Goal: Find specific page/section: Find specific page/section

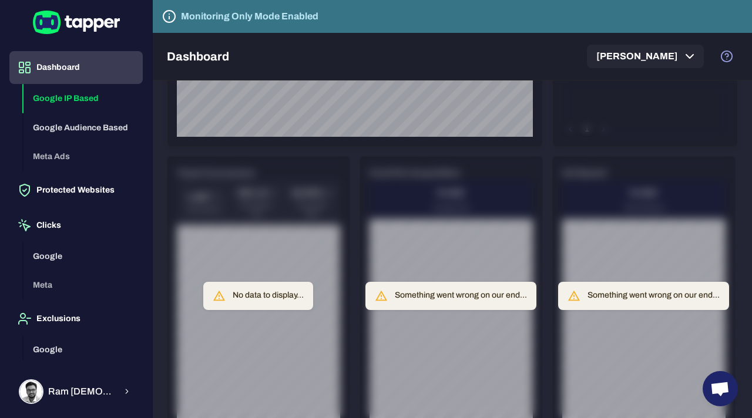
scroll to position [382, 0]
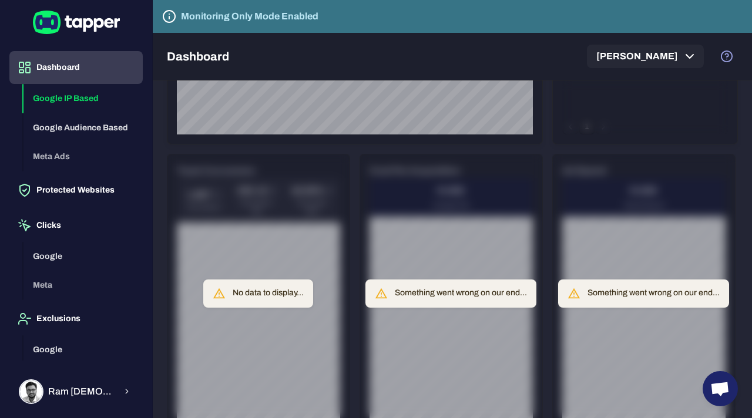
click at [433, 295] on div "Something went wrong on our end..." at bounding box center [461, 293] width 132 height 21
click at [257, 301] on div "No data to display..." at bounding box center [268, 293] width 71 height 21
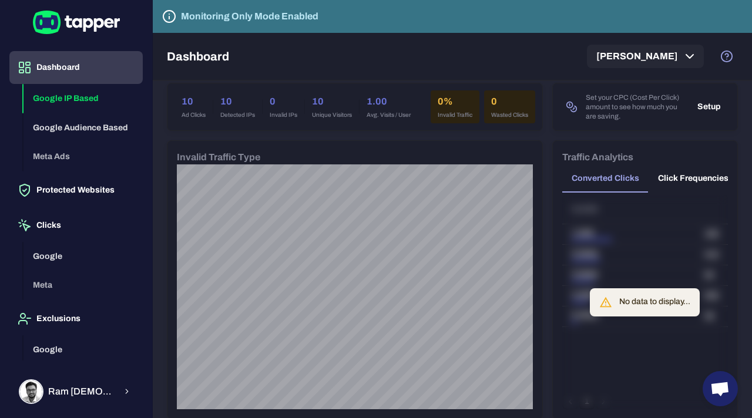
scroll to position [100, 0]
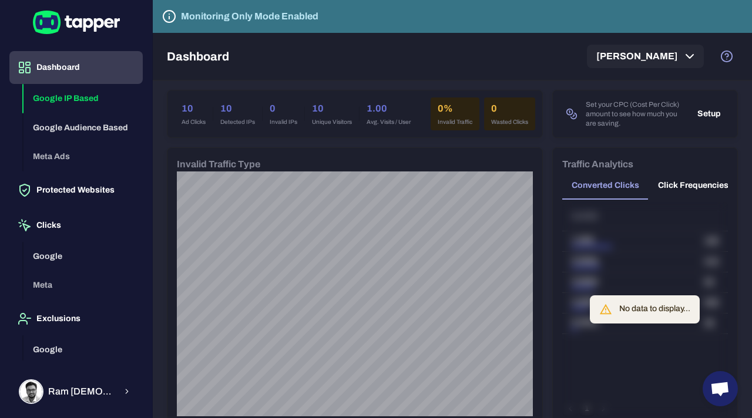
click at [684, 184] on button "Click Frequencies" at bounding box center [692, 186] width 89 height 28
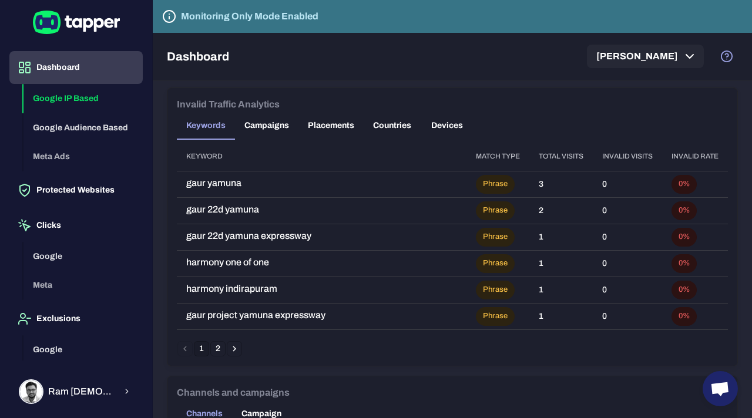
scroll to position [748, 0]
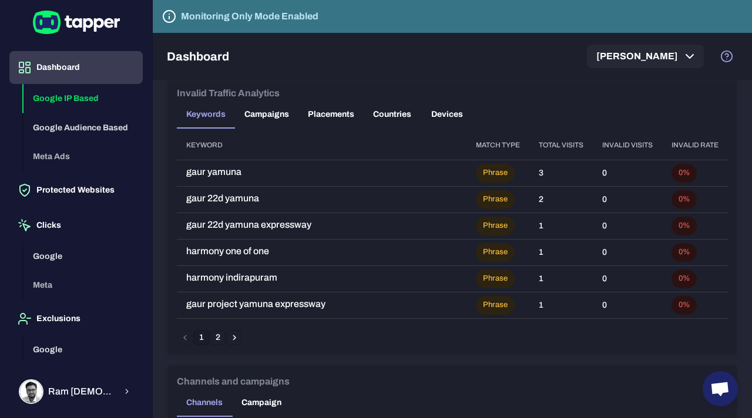
click at [271, 114] on button "Campaigns" at bounding box center [266, 114] width 63 height 28
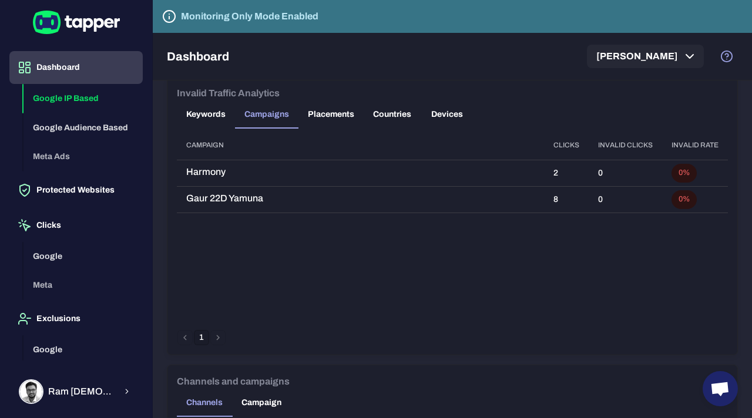
click at [215, 116] on button "Keywords" at bounding box center [206, 114] width 58 height 28
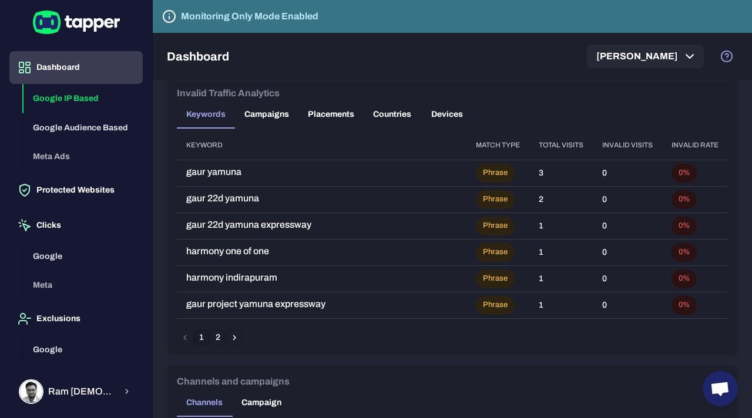
click at [327, 117] on button "Placements" at bounding box center [330, 114] width 65 height 28
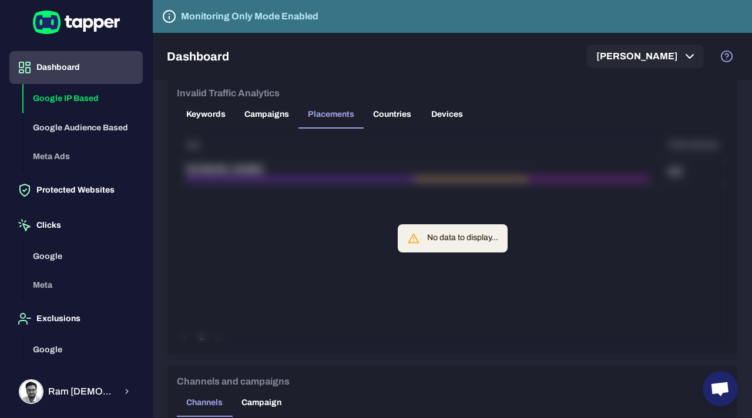
click at [395, 112] on button "Countries" at bounding box center [392, 114] width 57 height 28
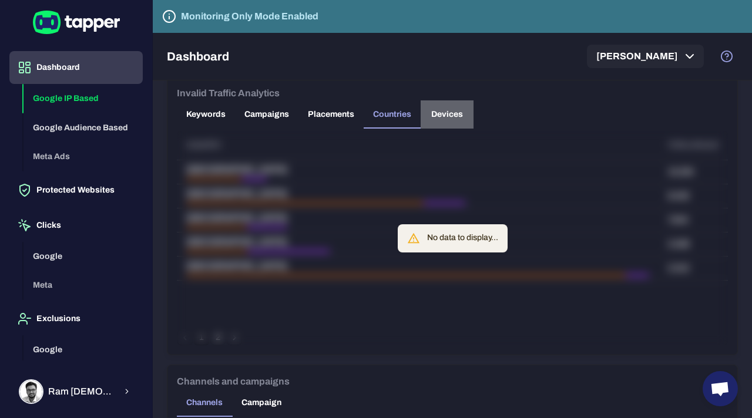
click at [444, 112] on button "Devices" at bounding box center [447, 114] width 53 height 28
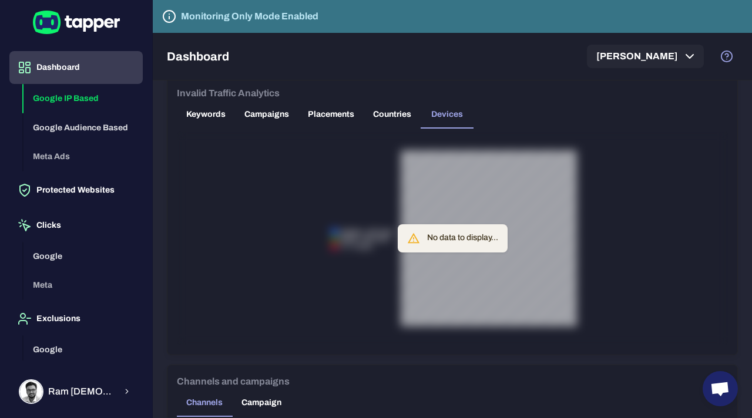
click at [192, 111] on button "Keywords" at bounding box center [206, 114] width 58 height 28
